Goal: Download file/media

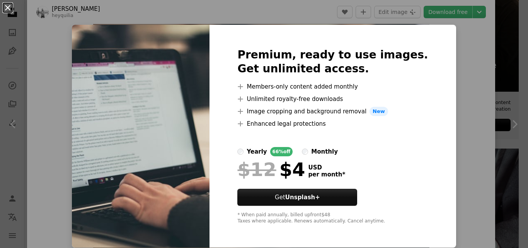
click at [9, 8] on button "An X shape" at bounding box center [7, 7] width 9 height 9
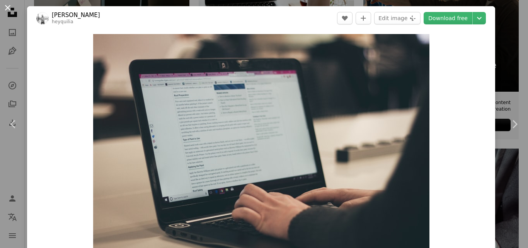
click at [8, 5] on button "An X shape" at bounding box center [7, 7] width 9 height 9
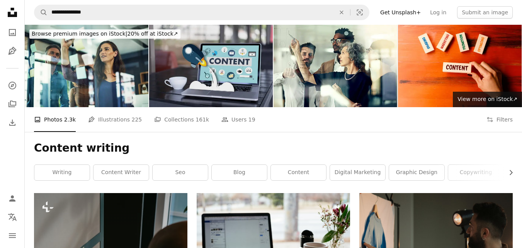
click at [211, 64] on img at bounding box center [211, 66] width 124 height 82
click at [222, 57] on img at bounding box center [211, 66] width 124 height 82
